Goal: Navigation & Orientation: Find specific page/section

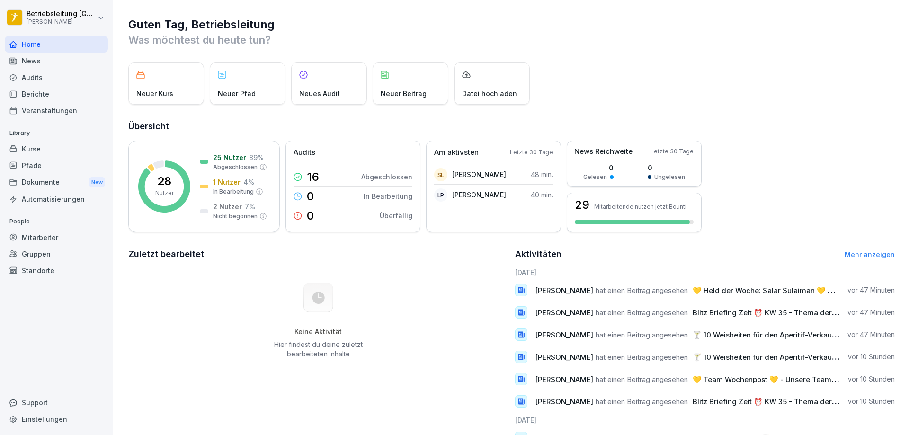
click at [45, 68] on div "News" at bounding box center [56, 61] width 103 height 17
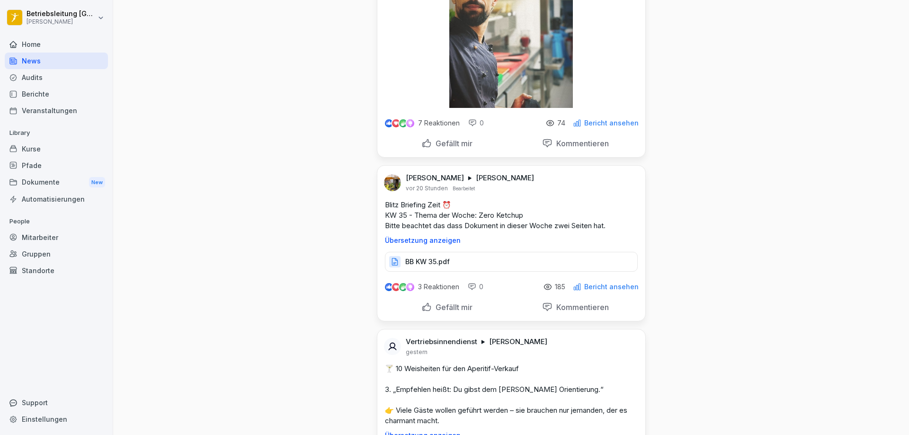
scroll to position [237, 0]
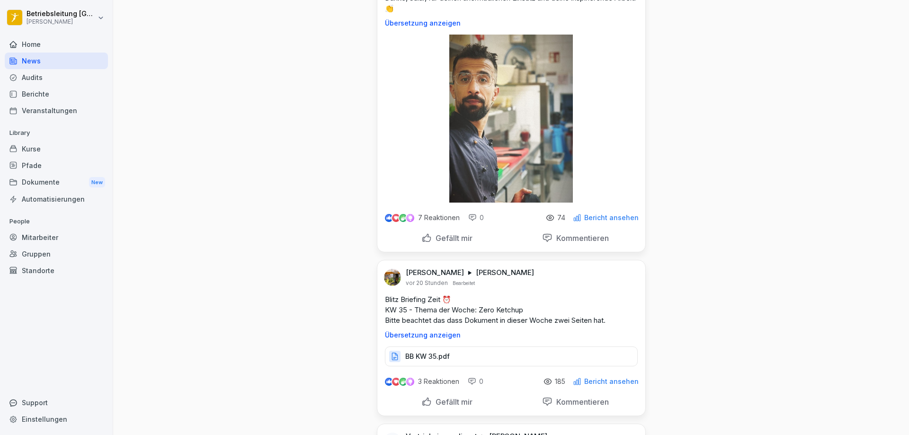
click at [70, 91] on div "Berichte" at bounding box center [56, 94] width 103 height 17
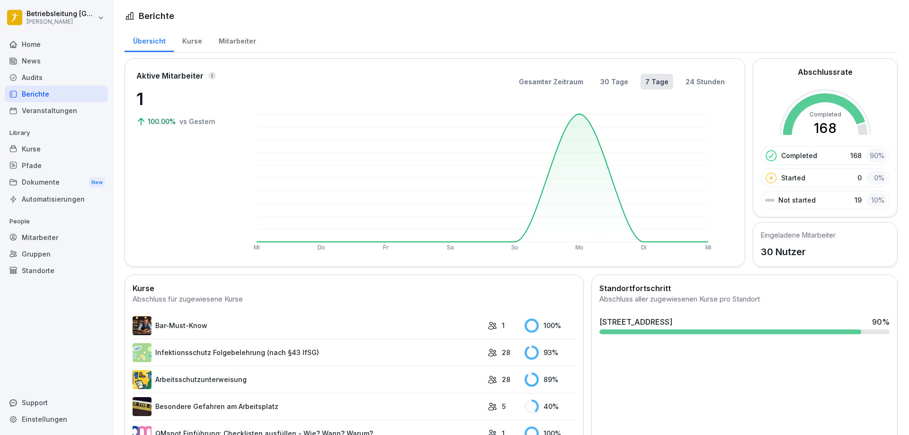
click at [190, 43] on div "Kurse" at bounding box center [192, 40] width 36 height 24
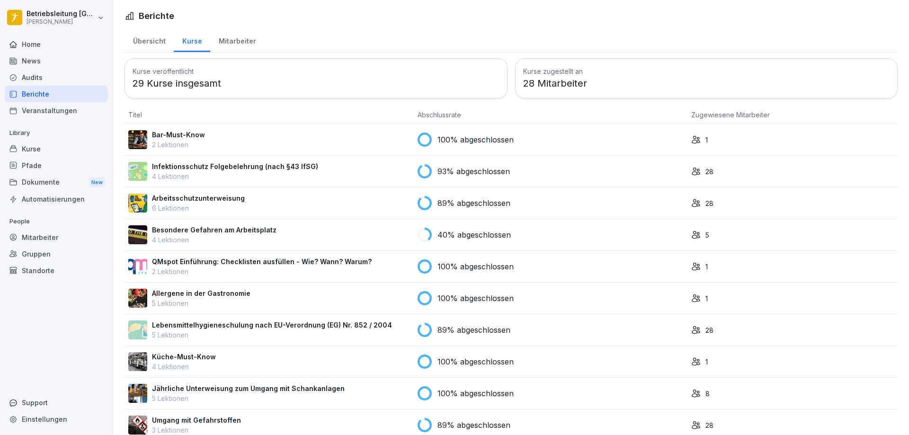
click at [231, 50] on div "Mitarbeiter" at bounding box center [237, 40] width 54 height 24
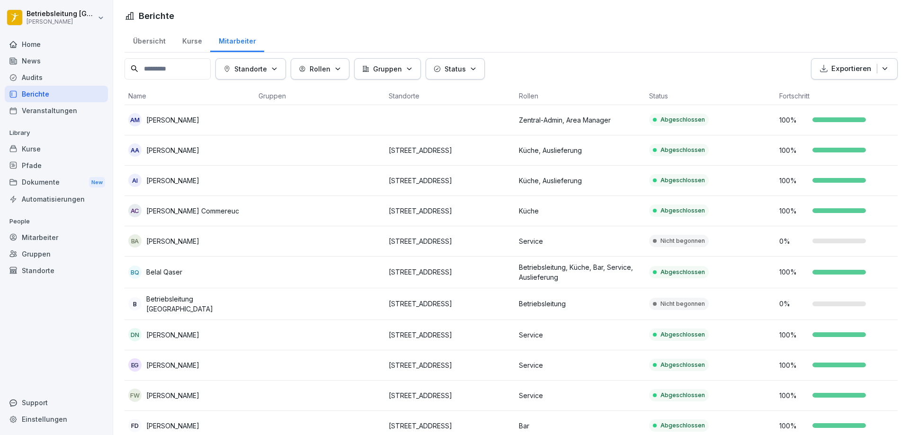
click at [343, 241] on td at bounding box center [320, 241] width 130 height 30
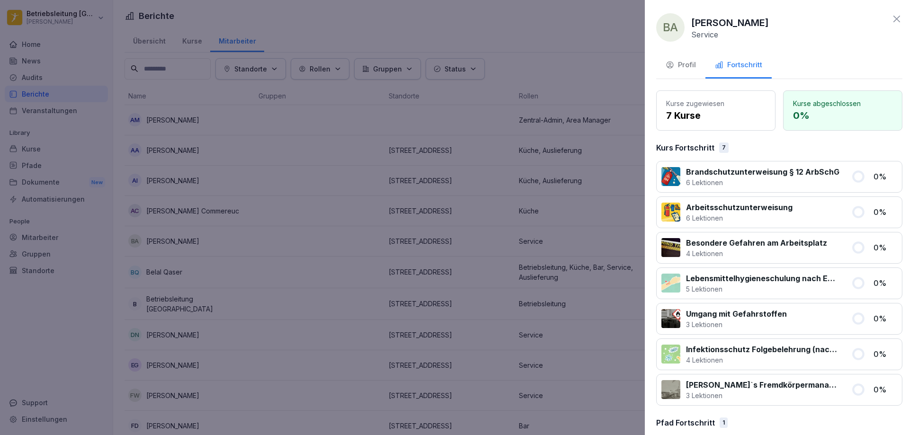
click at [295, 295] on div at bounding box center [454, 217] width 909 height 435
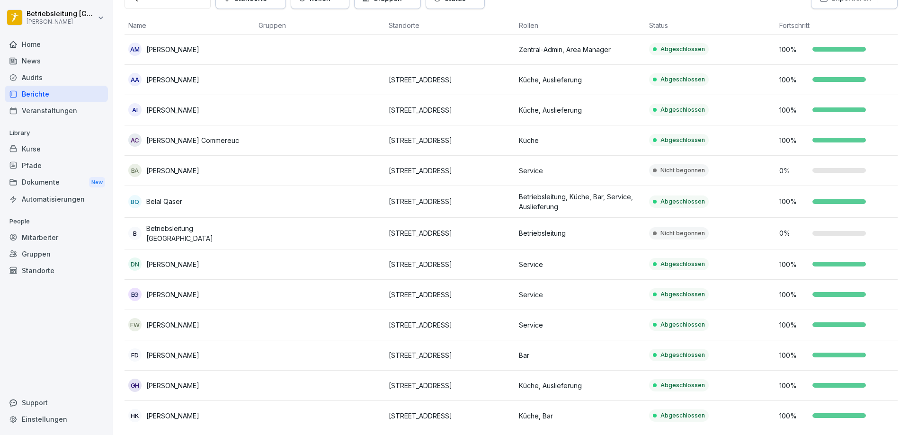
scroll to position [237, 0]
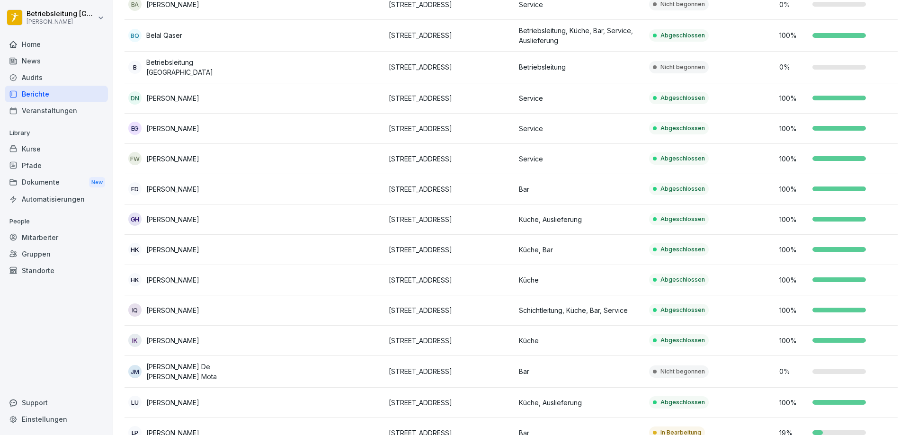
click at [225, 368] on p "[PERSON_NAME] De [PERSON_NAME] Mota" at bounding box center [198, 372] width 105 height 20
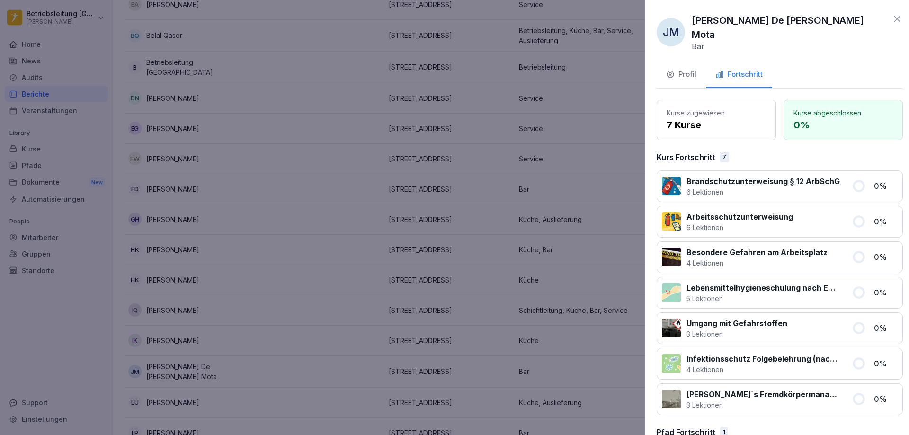
click at [225, 368] on div at bounding box center [454, 217] width 909 height 435
